Goal: Navigation & Orientation: Go to known website

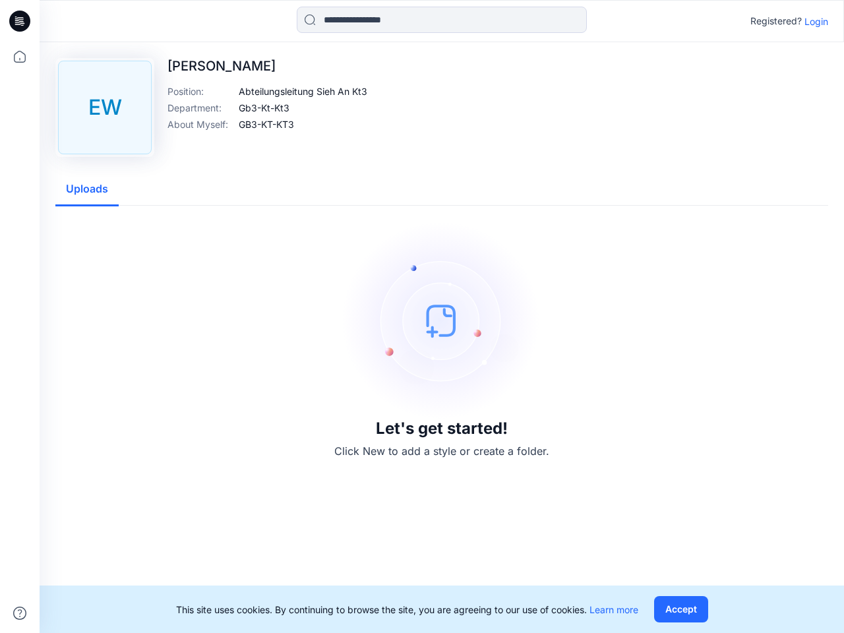
click at [422, 316] on img at bounding box center [442, 321] width 198 height 198
click at [20, 21] on icon at bounding box center [21, 21] width 5 height 1
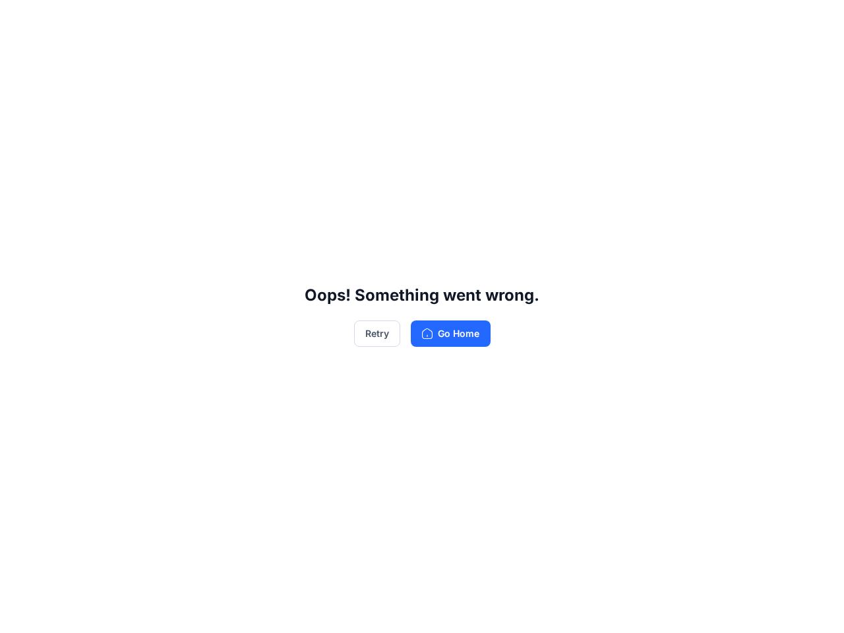
click at [20, 613] on div "Oops! Something went wrong. Retry Go Home" at bounding box center [422, 316] width 844 height 633
click at [442, 20] on div "Oops! Something went wrong. Retry Go Home" at bounding box center [422, 316] width 844 height 633
click at [816, 21] on div "Oops! Something went wrong. Retry Go Home" at bounding box center [422, 316] width 844 height 633
click at [303, 91] on div "Oops! Something went wrong. Retry Go Home" at bounding box center [422, 316] width 844 height 633
click at [264, 107] on div "Oops! Something went wrong. Retry Go Home" at bounding box center [422, 316] width 844 height 633
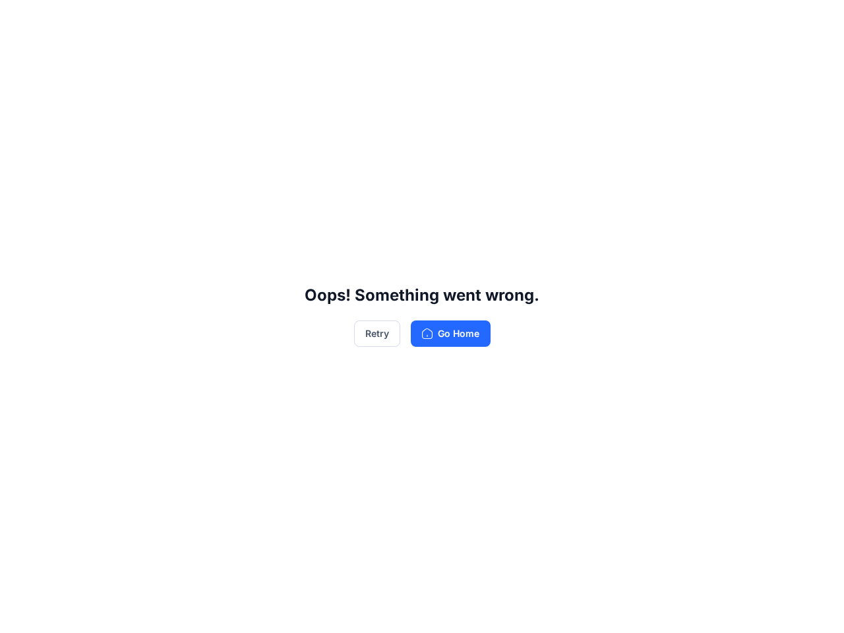
click at [266, 124] on div "Oops! Something went wrong. Retry Go Home" at bounding box center [422, 316] width 844 height 633
click at [87, 189] on div "Oops! Something went wrong. Retry Go Home" at bounding box center [422, 316] width 844 height 633
